Goal: Task Accomplishment & Management: Use online tool/utility

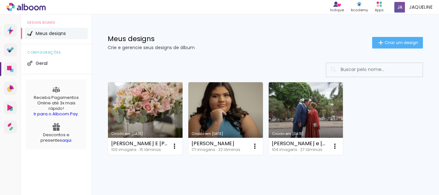
click at [145, 121] on link "Criado em [DATE]" at bounding box center [145, 118] width 74 height 73
